Goal: Transaction & Acquisition: Purchase product/service

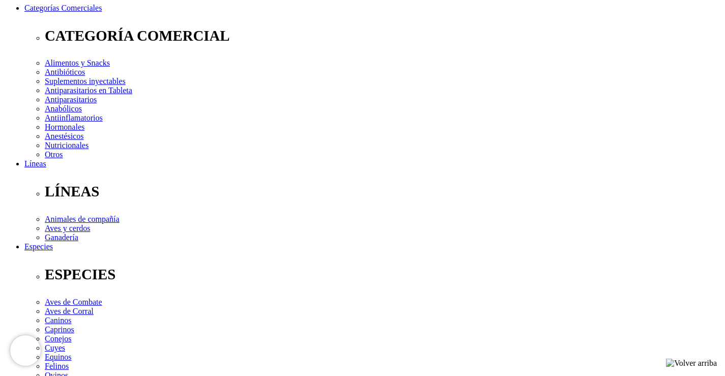
drag, startPoint x: 165, startPoint y: 162, endPoint x: 600, endPoint y: 212, distance: 437.6
select select "373"
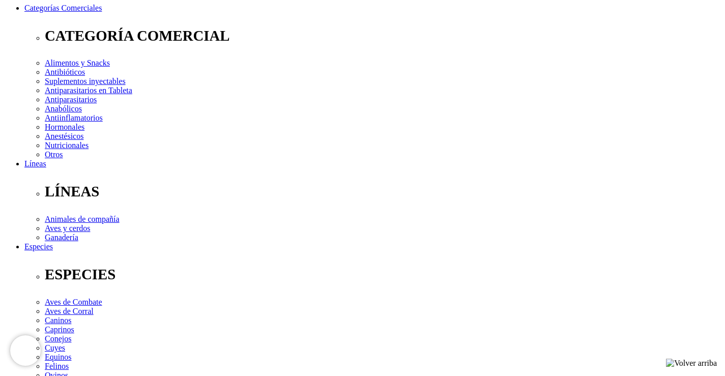
select select "373"
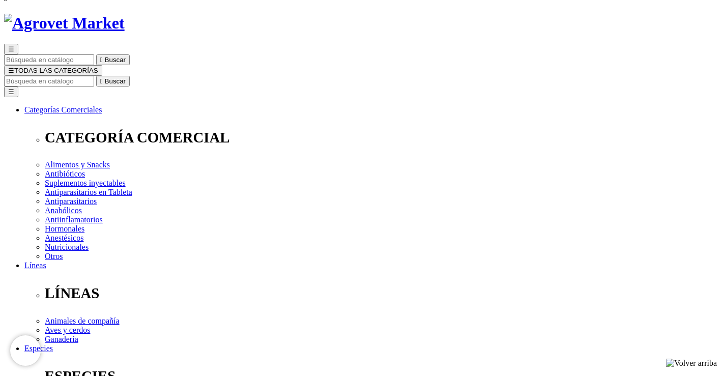
scroll to position [102, 0]
